Goal: Task Accomplishment & Management: Manage account settings

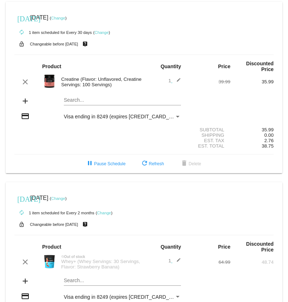
click at [101, 32] on link "Change" at bounding box center [101, 32] width 14 height 4
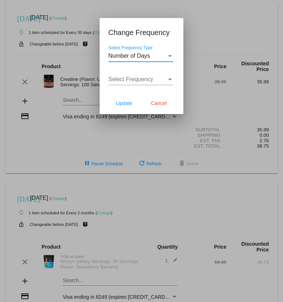
click at [172, 55] on div "Select Frequency Type" at bounding box center [170, 56] width 6 height 6
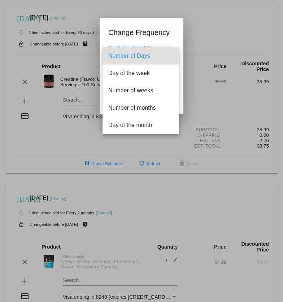
click at [197, 31] on div at bounding box center [141, 151] width 283 height 302
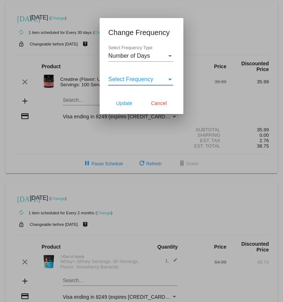
click at [170, 79] on div "Select Frequency" at bounding box center [170, 80] width 4 height 2
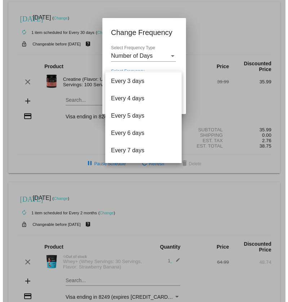
scroll to position [29, 0]
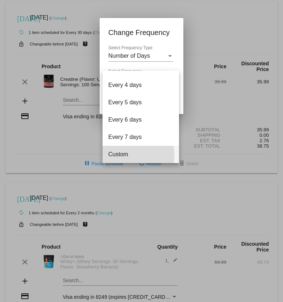
click at [124, 154] on span "Custom" at bounding box center [140, 154] width 65 height 17
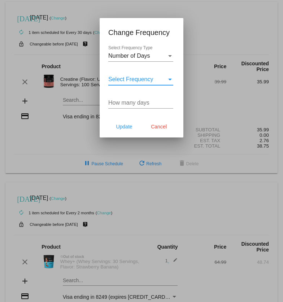
click at [130, 104] on input "How many days" at bounding box center [140, 103] width 65 height 6
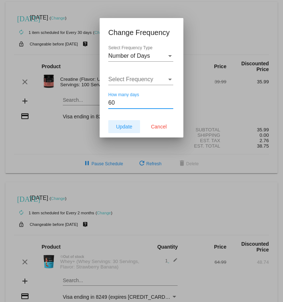
type input "60"
click at [127, 123] on button "Update" at bounding box center [124, 126] width 32 height 13
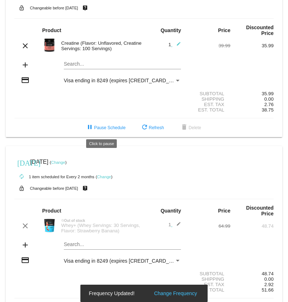
scroll to position [0, 0]
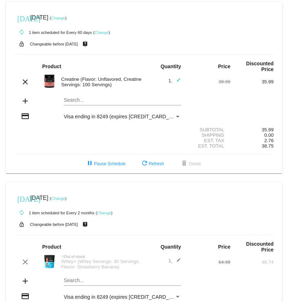
click at [65, 17] on link "Change" at bounding box center [58, 18] width 14 height 4
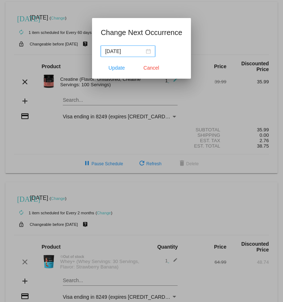
click at [148, 51] on div "2025-10-15" at bounding box center [128, 51] width 46 height 8
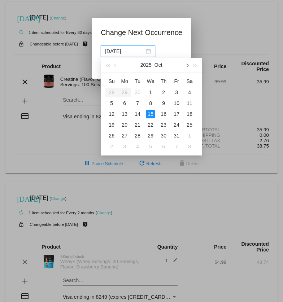
click at [186, 65] on span "button" at bounding box center [187, 66] width 4 height 4
click at [150, 101] on div "10" at bounding box center [150, 103] width 9 height 9
type input "2025-12-10"
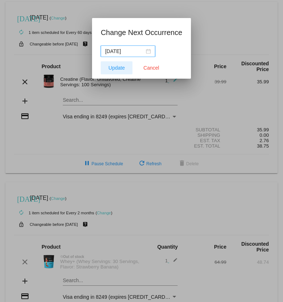
click at [123, 68] on span "Update" at bounding box center [117, 68] width 16 height 6
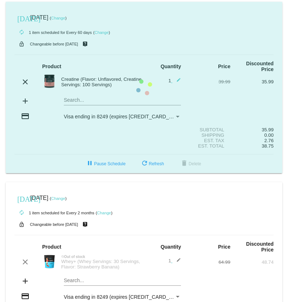
click at [141, 44] on mat-card "today Oct 15 2025 ( Change ) autorenew 1 item scheduled for Every 60 days ( Cha…" at bounding box center [144, 87] width 277 height 171
click at [159, 26] on mat-card "today Oct 15 2025 ( Change ) autorenew 1 item scheduled for Every 60 days ( Cha…" at bounding box center [144, 87] width 277 height 171
click at [160, 29] on mat-card "today Oct 15 2025 ( Change ) autorenew 1 item scheduled for Every 60 days ( Cha…" at bounding box center [144, 87] width 277 height 171
click at [138, 31] on mat-card "today Oct 15 2025 ( Change ) autorenew 1 item scheduled for Every 60 days ( Cha…" at bounding box center [144, 87] width 277 height 171
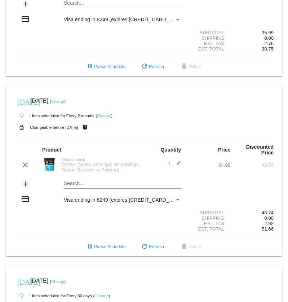
scroll to position [96, 0]
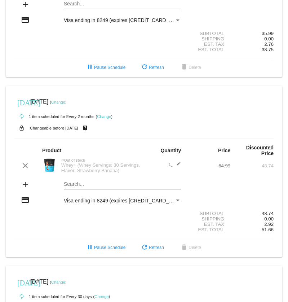
click at [78, 185] on mat-card "today Oct 14 2025 ( Change ) autorenew 1 item scheduled for Every 2 months ( Ch…" at bounding box center [144, 171] width 277 height 171
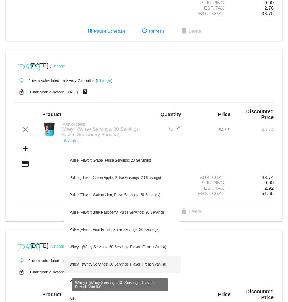
scroll to position [168, 0]
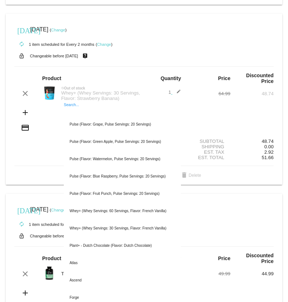
click at [74, 110] on input "Search..." at bounding box center [122, 112] width 117 height 6
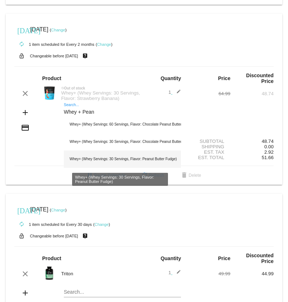
type input "Whey + Pean"
click at [125, 159] on div "Whey+ (Whey Servings: 30 Servings, Flavor: Peanut Butter Fudge)" at bounding box center [122, 158] width 117 height 17
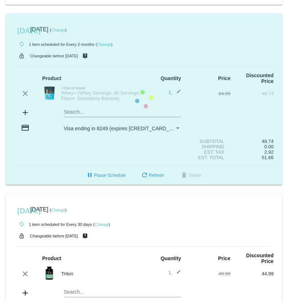
click at [155, 216] on div "autorenew 1 item scheduled for Every 30 days ( Change )" at bounding box center [143, 224] width 259 height 14
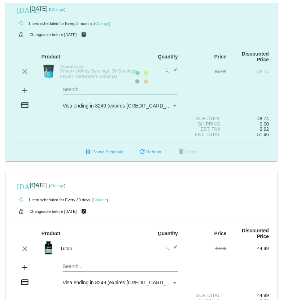
scroll to position [205, 0]
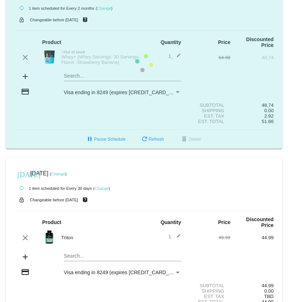
click at [102, 186] on link "Change" at bounding box center [101, 188] width 14 height 4
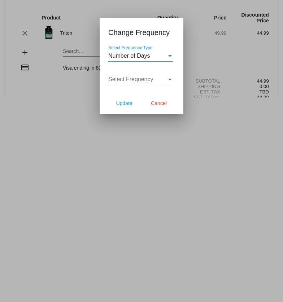
click at [141, 80] on span "Select Frequency" at bounding box center [130, 79] width 45 height 6
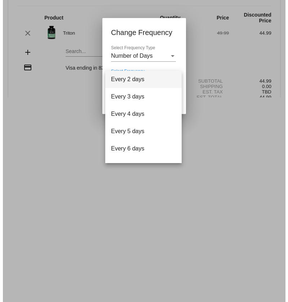
scroll to position [29, 0]
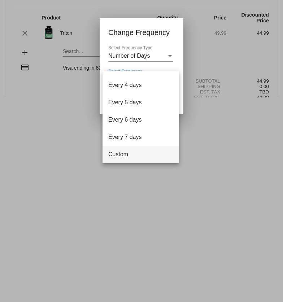
click at [111, 154] on span "Custom" at bounding box center [140, 154] width 65 height 17
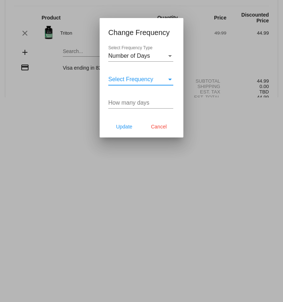
click at [132, 100] on input "How many days" at bounding box center [140, 103] width 65 height 6
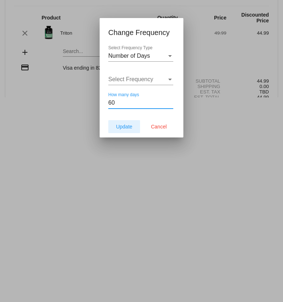
type input "60"
click at [125, 123] on button "Update" at bounding box center [124, 126] width 32 height 13
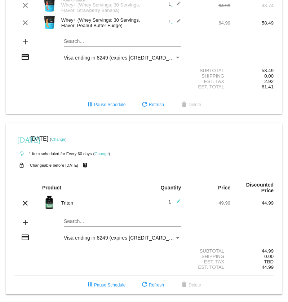
scroll to position [258, 0]
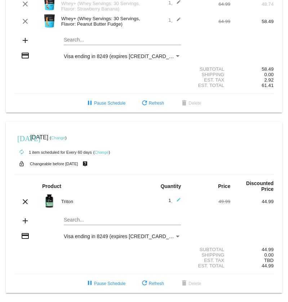
click at [65, 136] on link "Change" at bounding box center [58, 138] width 14 height 4
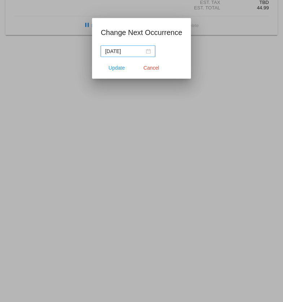
click at [149, 50] on div "2025-10-15" at bounding box center [128, 51] width 46 height 8
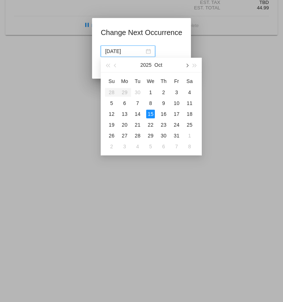
click at [187, 66] on span "button" at bounding box center [187, 66] width 4 height 4
click at [153, 102] on div "10" at bounding box center [150, 103] width 9 height 9
type input "2025-12-10"
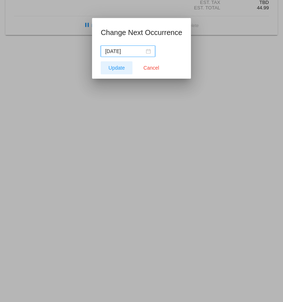
click at [112, 65] on span "Update" at bounding box center [117, 68] width 16 height 6
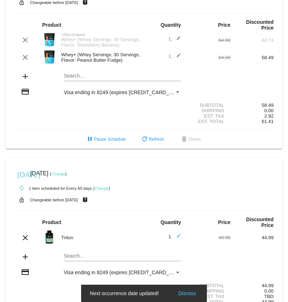
scroll to position [186, 0]
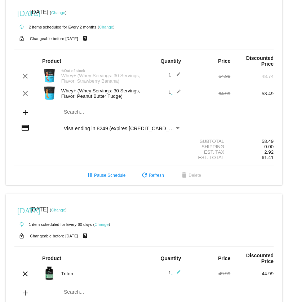
click at [79, 108] on div "Search..." at bounding box center [122, 110] width 117 height 14
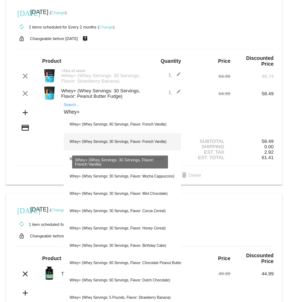
type input "Whey+"
click at [122, 139] on div "Whey+ (Whey Servings: 30 Servings, Flavor: French Vanilla)" at bounding box center [122, 141] width 117 height 17
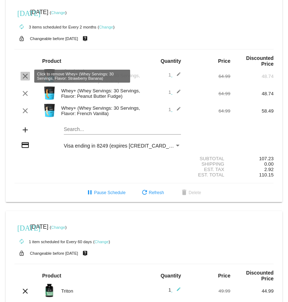
click at [23, 74] on mat-icon "clear" at bounding box center [25, 76] width 9 height 9
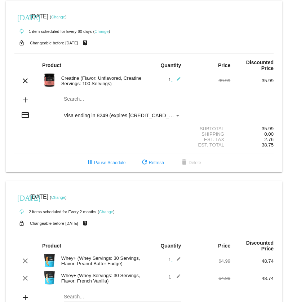
scroll to position [0, 0]
